Goal: Task Accomplishment & Management: Manage account settings

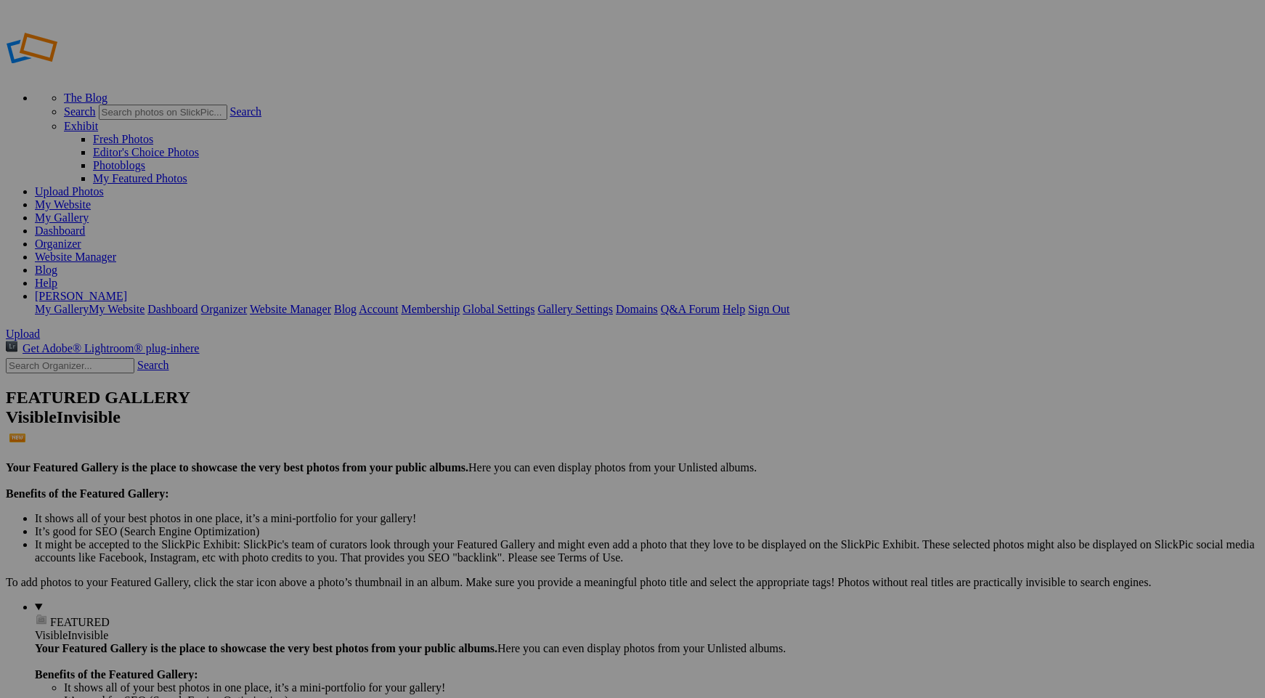
click at [116, 250] on link "Website Manager" at bounding box center [75, 256] width 81 height 12
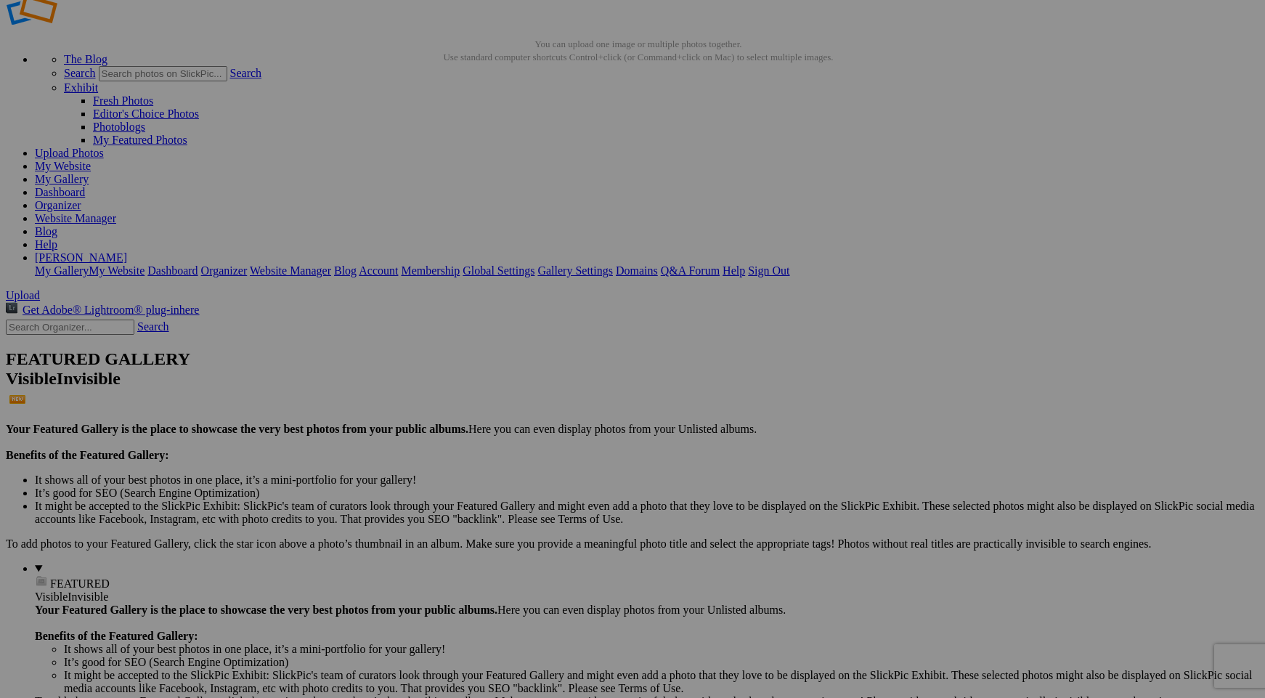
scroll to position [78, 0]
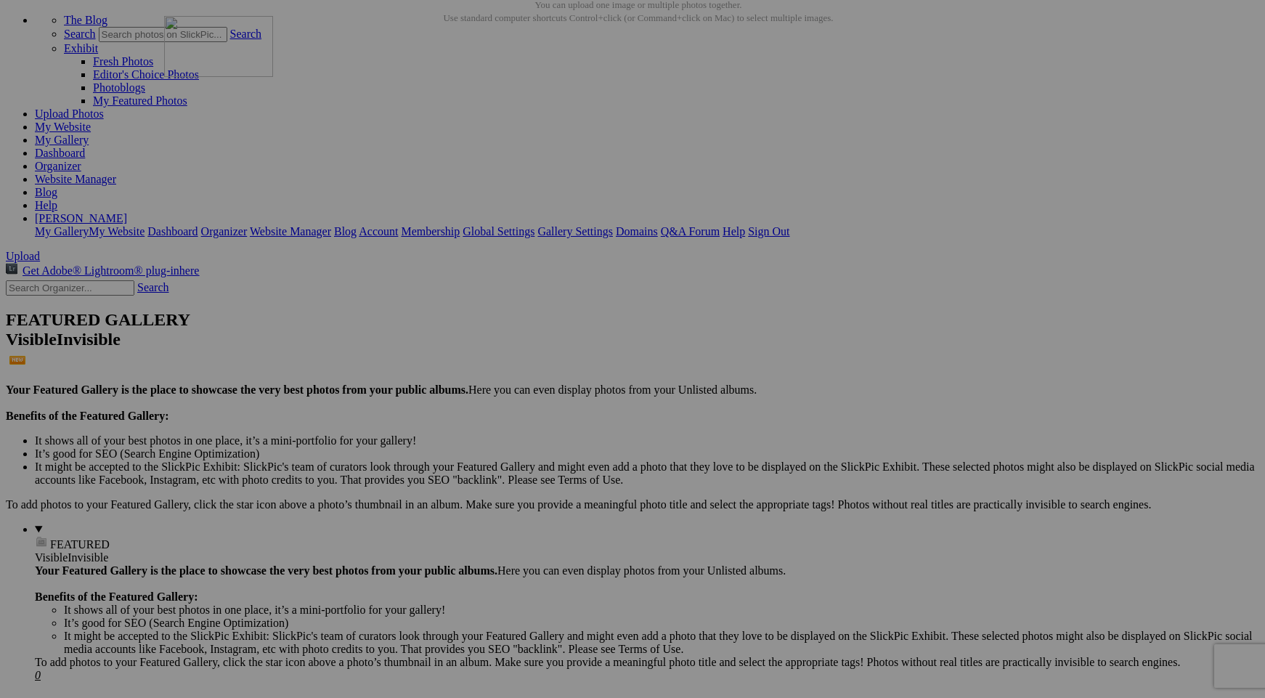
drag, startPoint x: 666, startPoint y: 163, endPoint x: 374, endPoint y: 142, distance: 293.3
drag, startPoint x: 412, startPoint y: 166, endPoint x: 672, endPoint y: 147, distance: 260.6
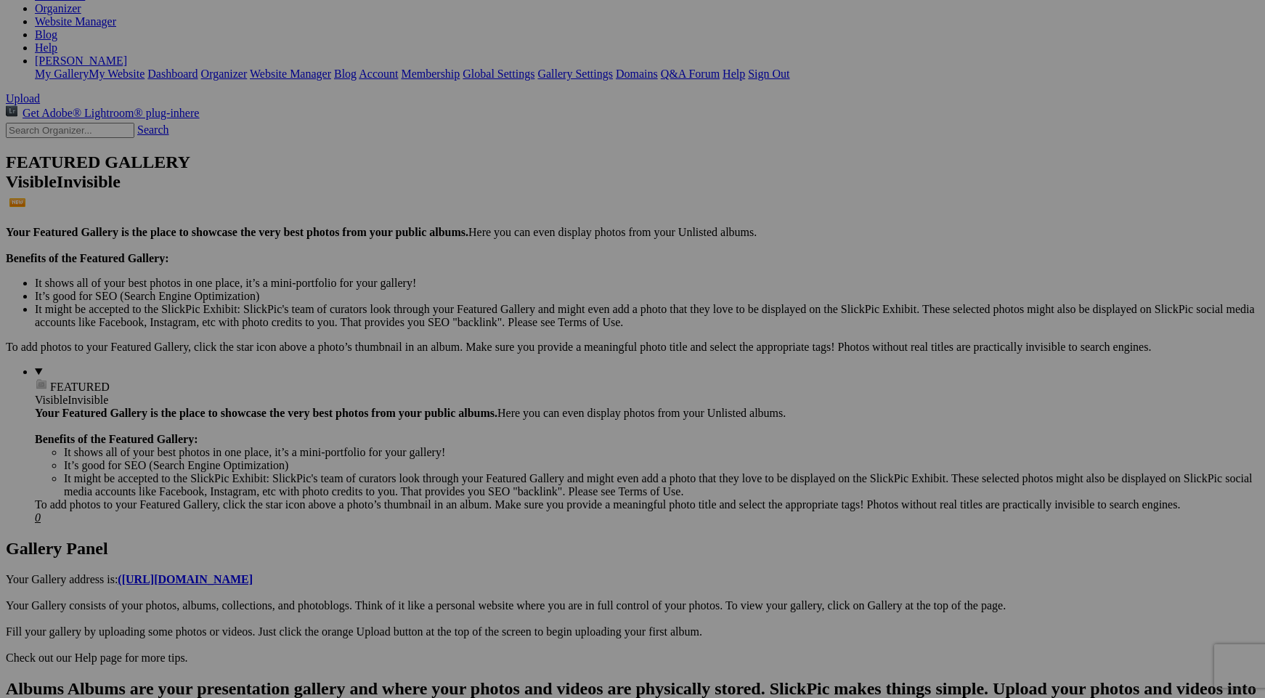
scroll to position [261, 0]
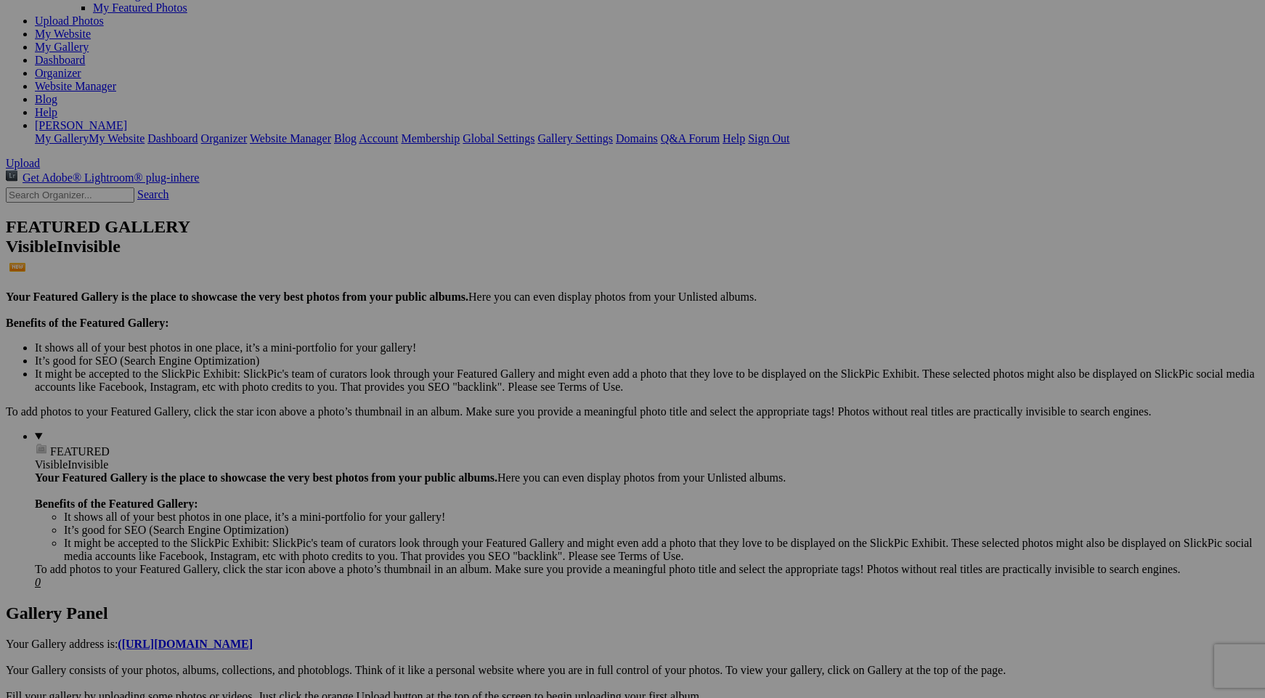
scroll to position [0, 0]
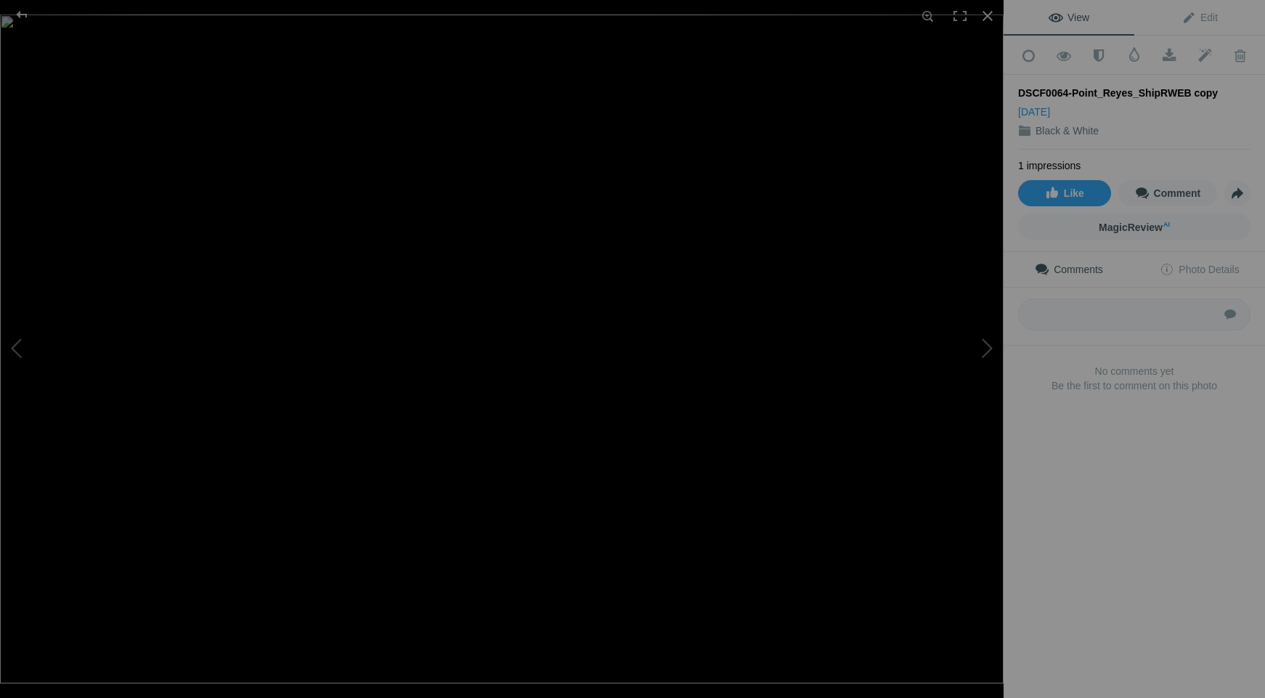
drag, startPoint x: 1022, startPoint y: 89, endPoint x: 1204, endPoint y: 101, distance: 182.6
click at [1204, 101] on div "DSCF0064-Point_Reyes_ShipRWEB copy Aug 18, 2025 Black & White" at bounding box center [1134, 112] width 232 height 75
click at [1171, 99] on div "DSCF0064-Point_Reyes_ShipRWEB copy Aug 18, 2025 Black & White" at bounding box center [1134, 112] width 232 height 75
click at [1201, 17] on span "Edit" at bounding box center [1199, 18] width 36 height 12
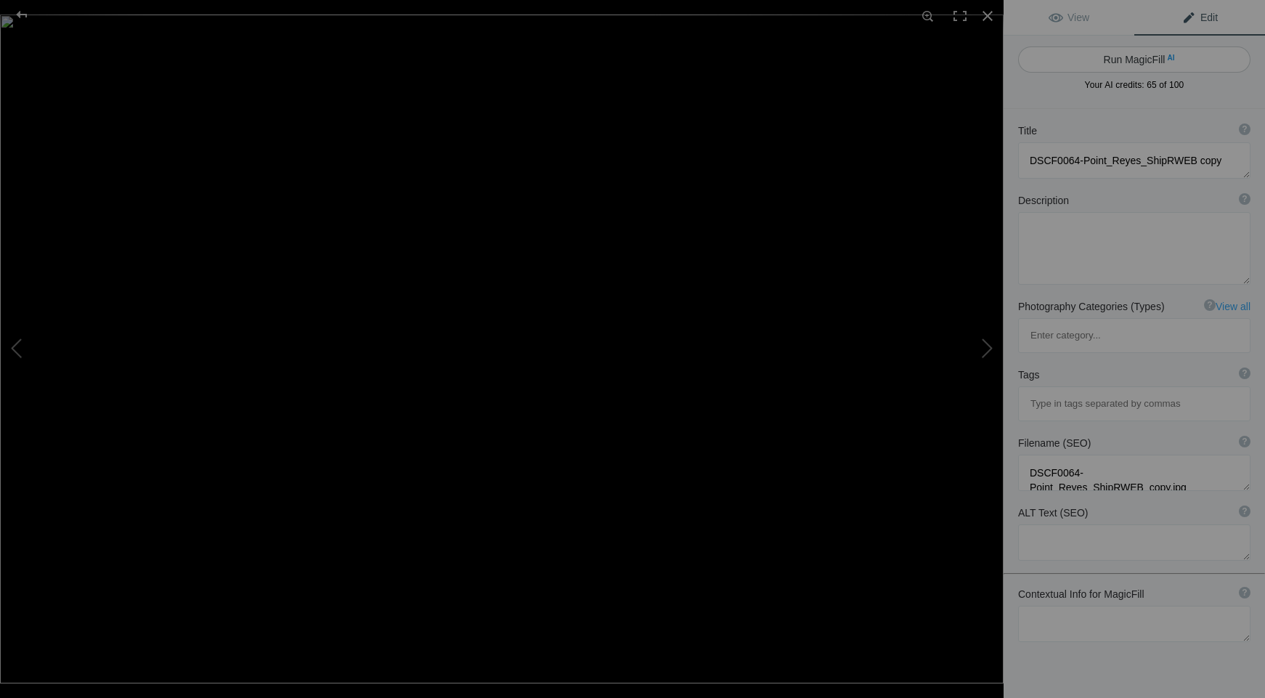
click at [1134, 61] on button "Run MagicFill AI" at bounding box center [1134, 59] width 232 height 26
type textarea "Abandoned Shipwreck at Point Reyes in Black and White"
type textarea "This striking black and white photograph captures the haunting beauty of an aba…"
type textarea "abandoned-shipwreck-point-reyes.jpg"
type textarea "Black and white photograph of an abandoned shipwreck at Point Reyes, showcasing…"
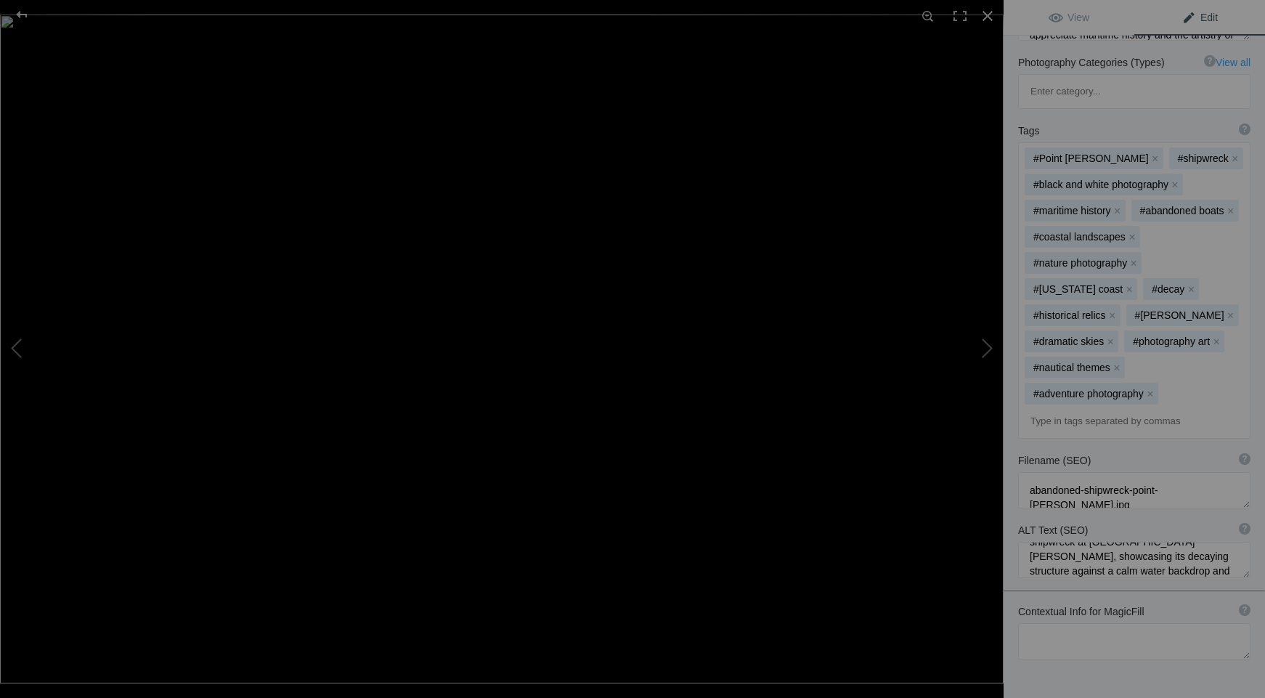
scroll to position [44, 0]
click at [1056, 542] on textarea at bounding box center [1134, 560] width 232 height 36
click at [987, 15] on div at bounding box center [987, 16] width 32 height 32
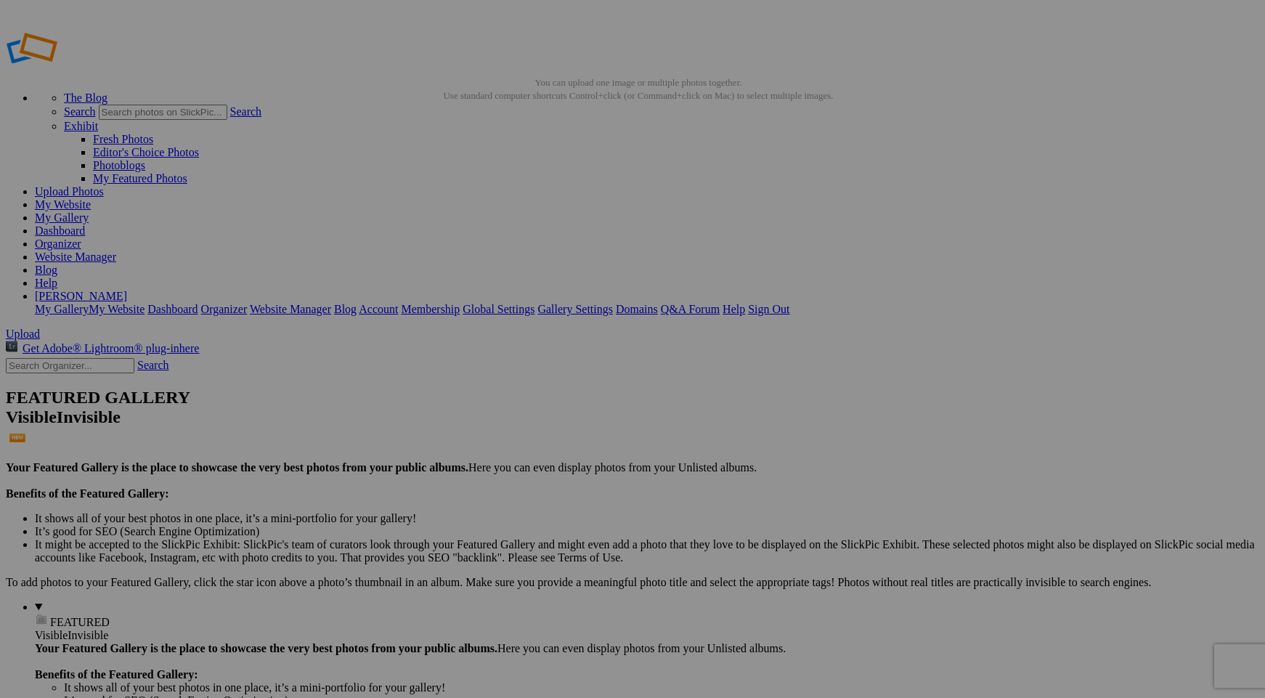
click at [536, 444] on span "Yes" at bounding box center [527, 444] width 17 height 12
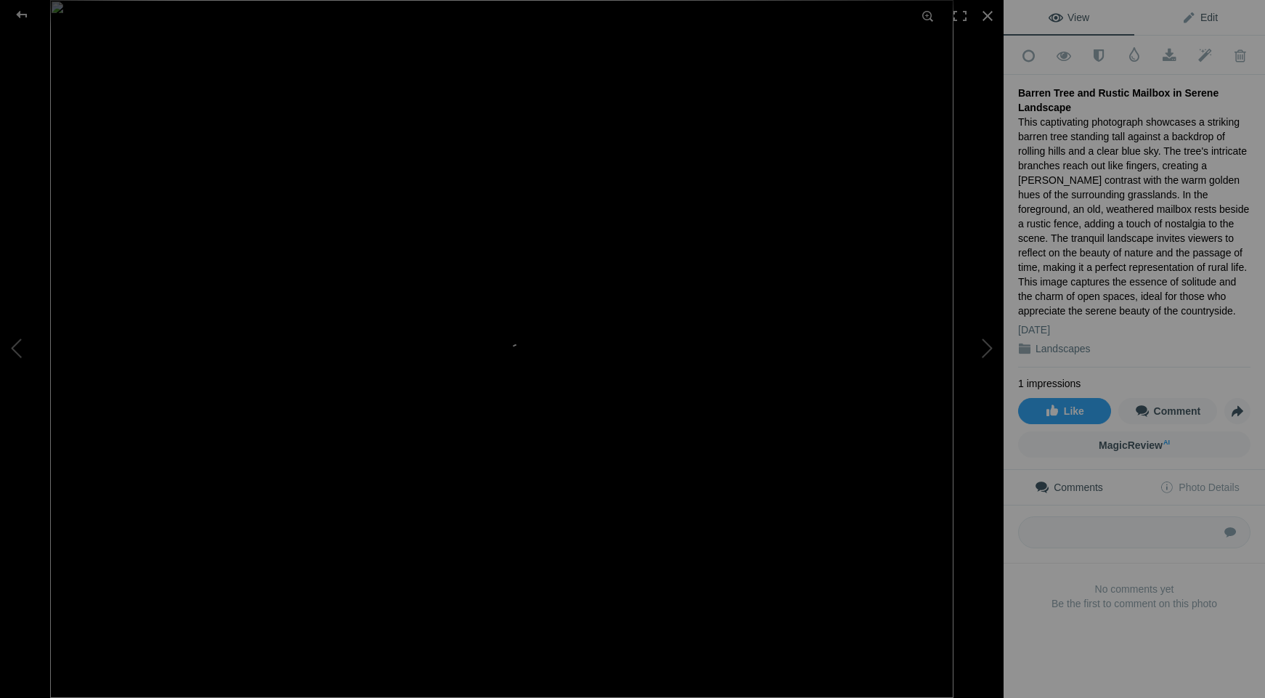
click at [1201, 19] on span "Edit" at bounding box center [1199, 18] width 36 height 12
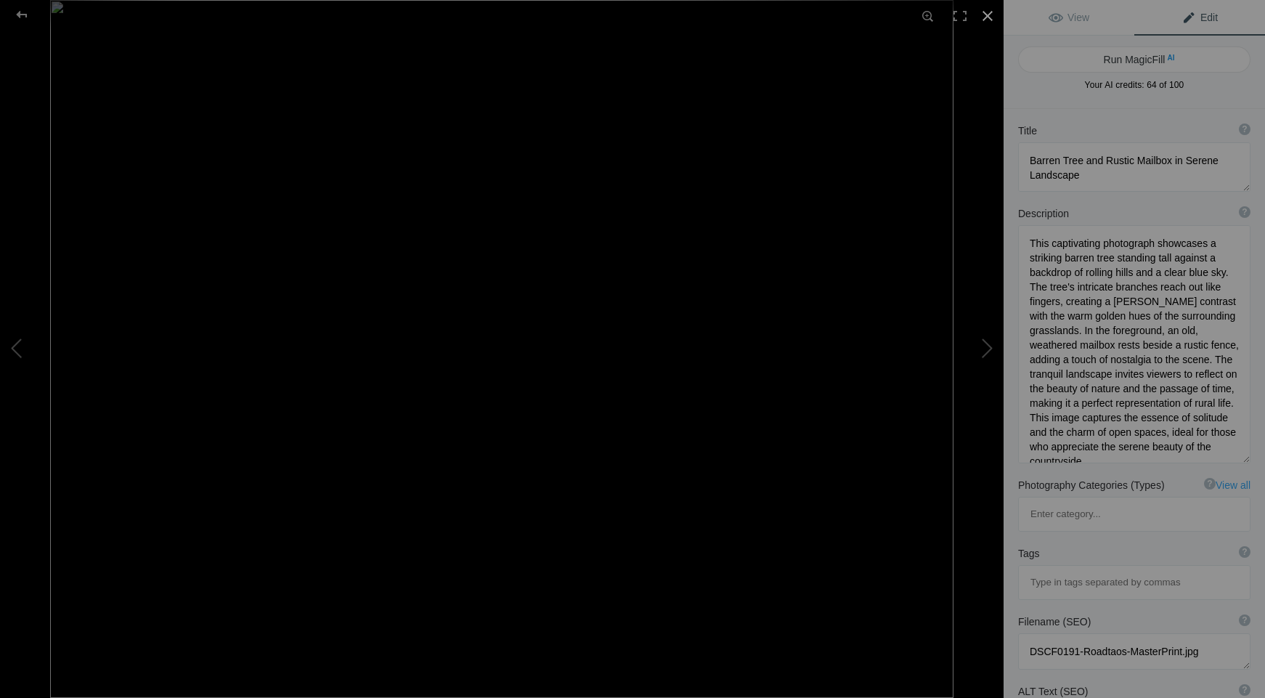
click at [988, 17] on div at bounding box center [987, 16] width 32 height 32
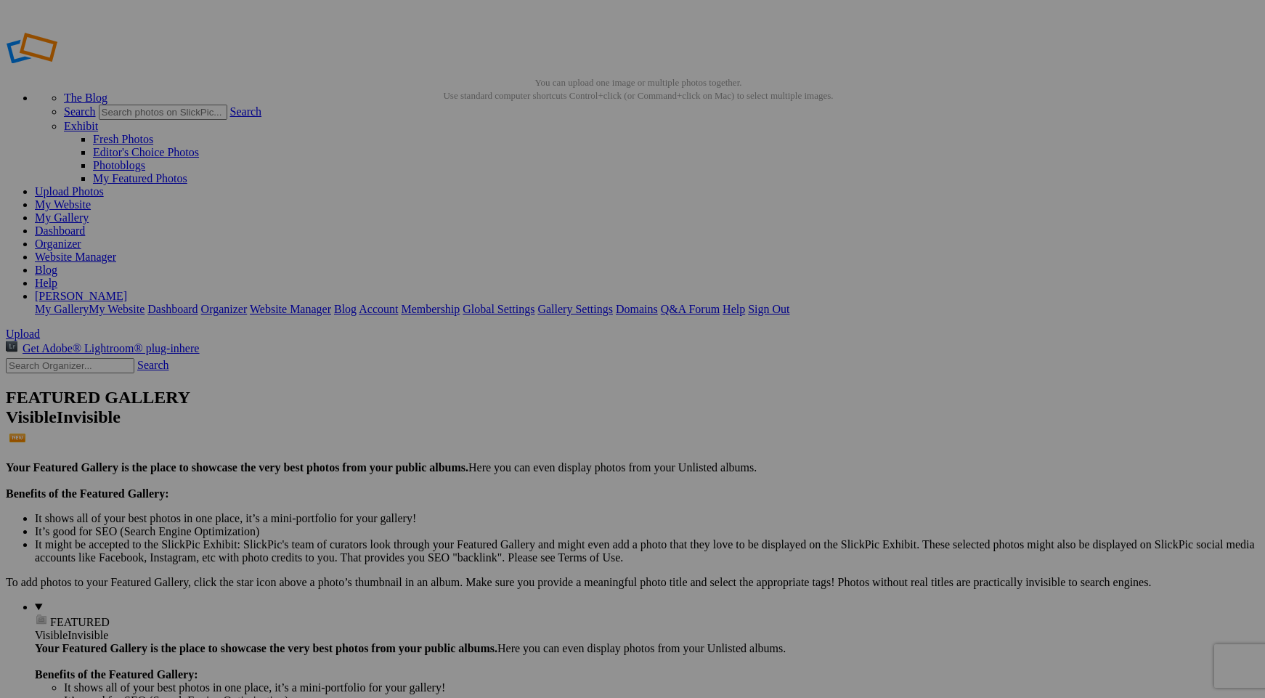
click at [536, 451] on span "Yes" at bounding box center [527, 457] width 17 height 12
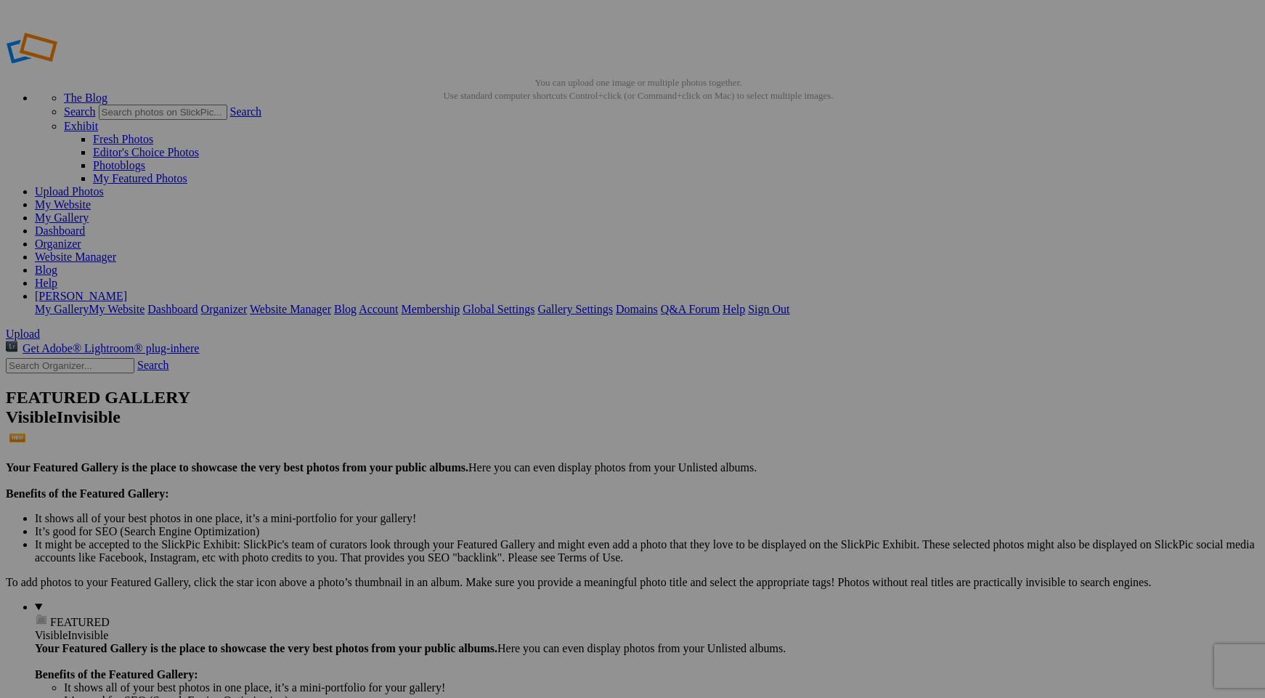
drag, startPoint x: 677, startPoint y: 219, endPoint x: 359, endPoint y: 206, distance: 318.2
drag, startPoint x: 397, startPoint y: 216, endPoint x: 684, endPoint y: 213, distance: 286.8
drag, startPoint x: 410, startPoint y: 221, endPoint x: 365, endPoint y: 203, distance: 48.3
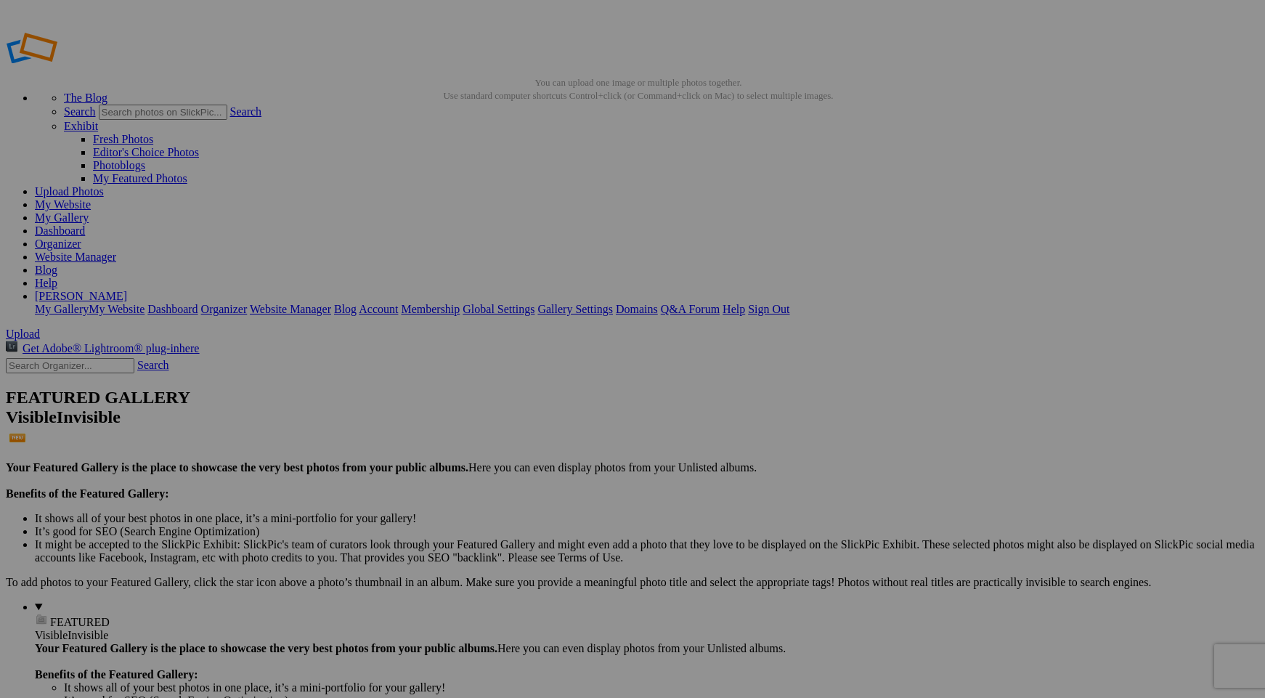
drag, startPoint x: 658, startPoint y: 414, endPoint x: 364, endPoint y: 199, distance: 364.2
drag, startPoint x: 412, startPoint y: 223, endPoint x: 695, endPoint y: 411, distance: 339.3
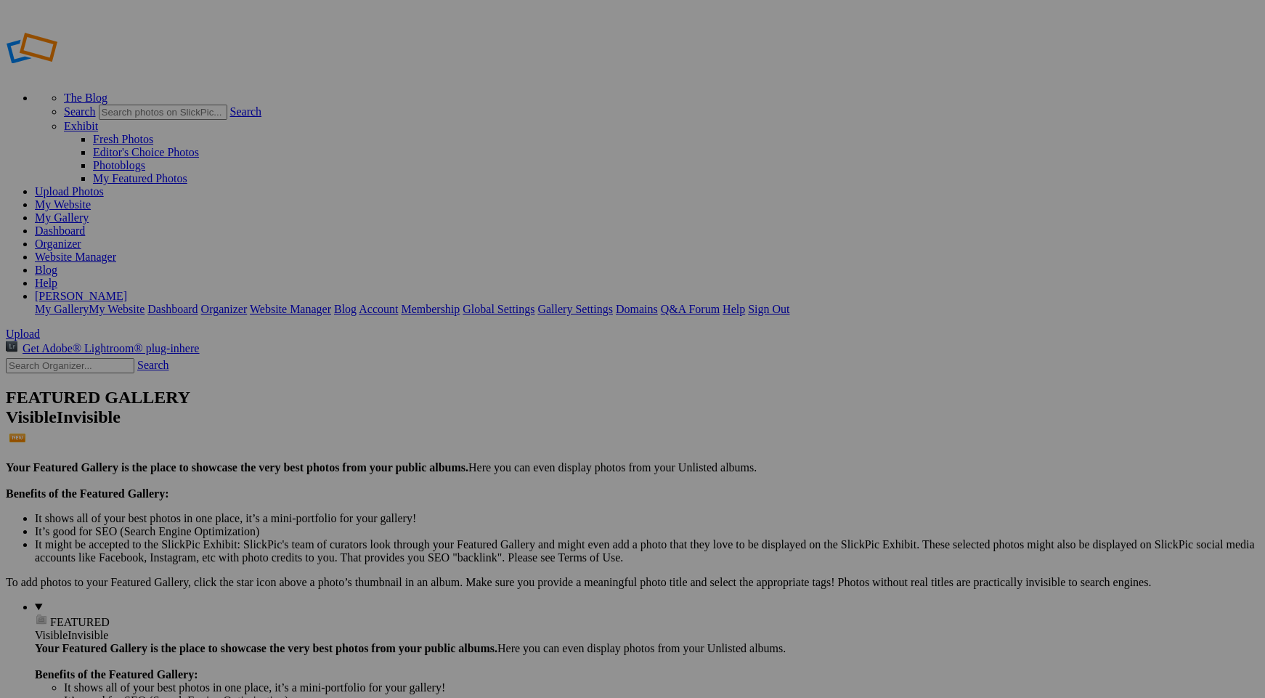
click at [526, 369] on input "text" at bounding box center [519, 376] width 158 height 15
type input "Black and white 2"
click at [502, 422] on span "Create" at bounding box center [487, 428] width 30 height 12
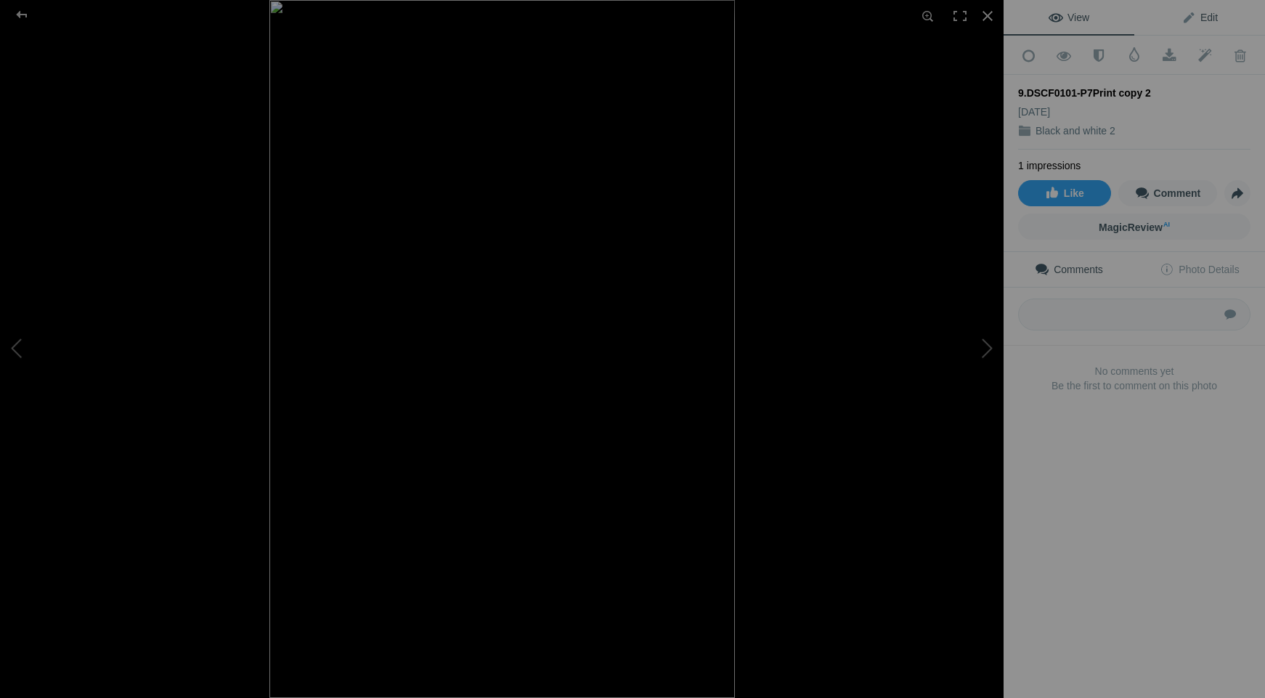
click at [1212, 21] on span "Edit" at bounding box center [1199, 18] width 36 height 12
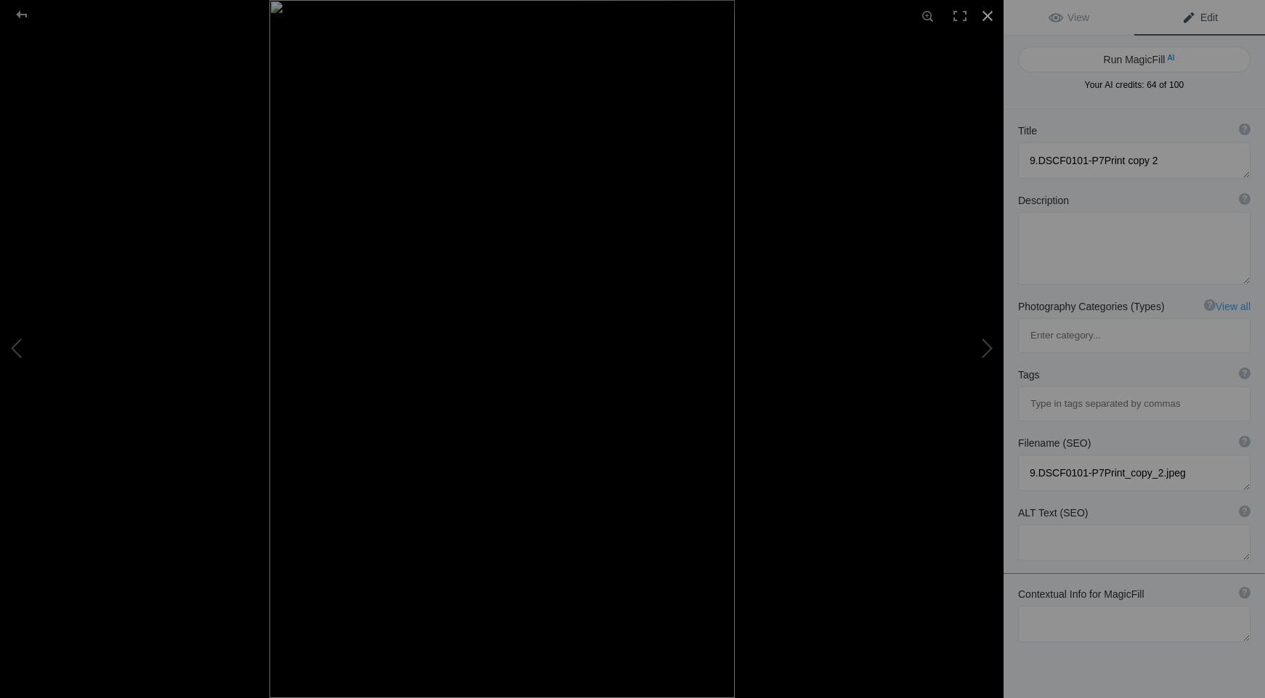
click at [984, 15] on div at bounding box center [987, 16] width 32 height 32
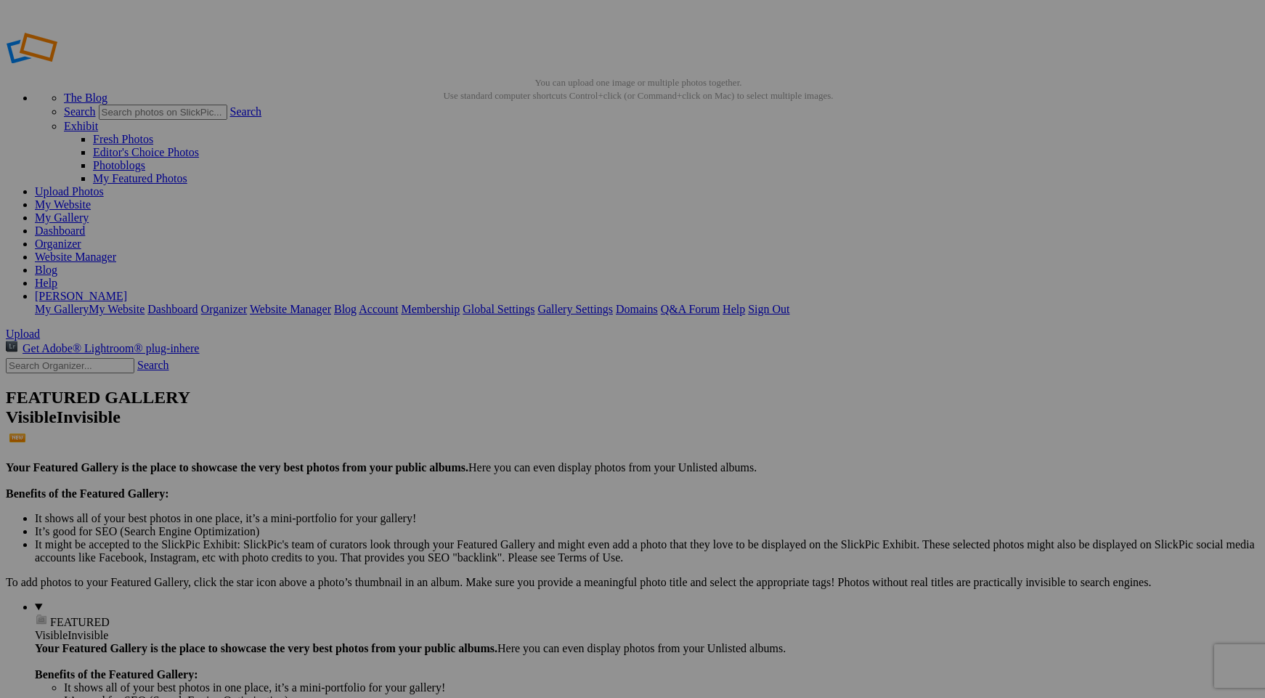
click at [499, 405] on span "Yes" at bounding box center [491, 405] width 17 height 12
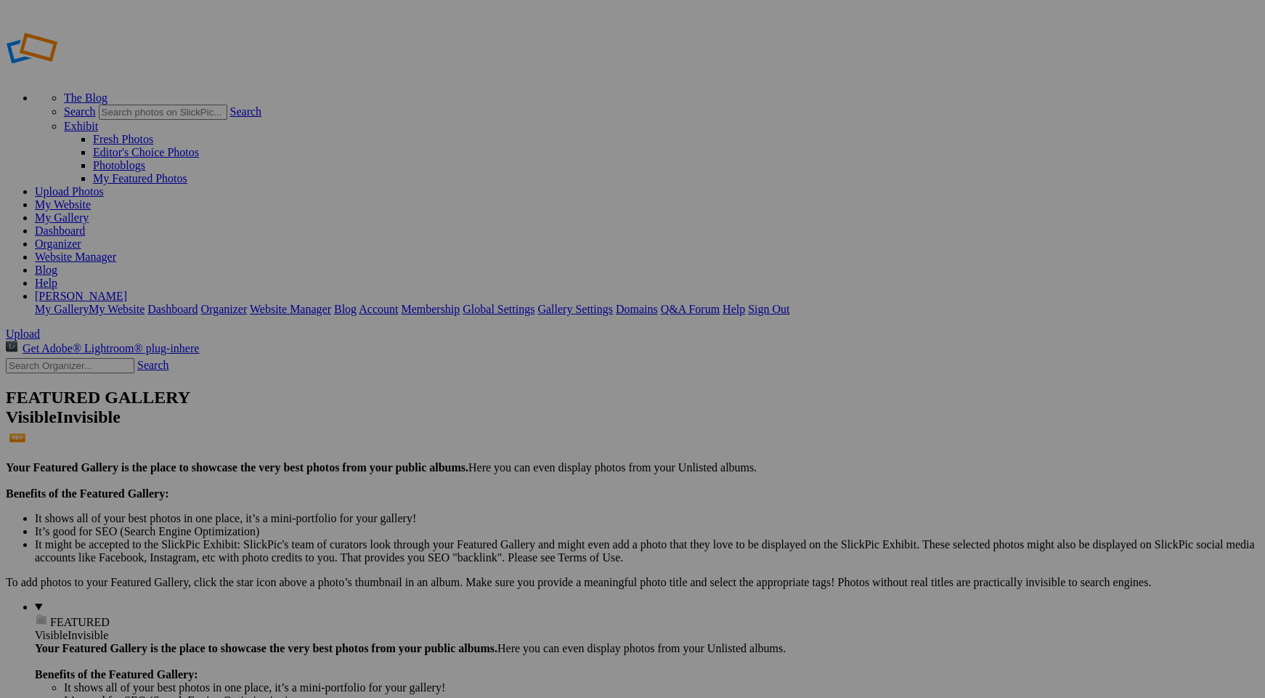
type input "C"
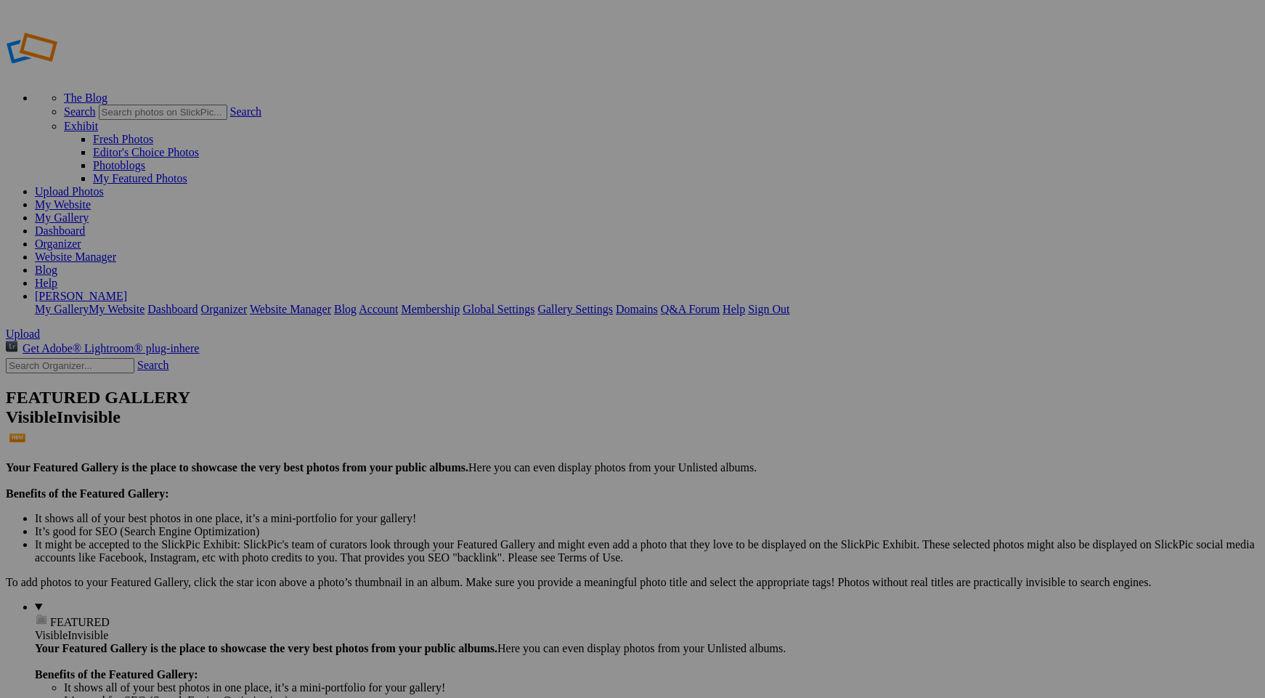
type input "Mid Century Modern"
click at [116, 250] on link "Website Manager" at bounding box center [75, 256] width 81 height 12
